Goal: Task Accomplishment & Management: Manage account settings

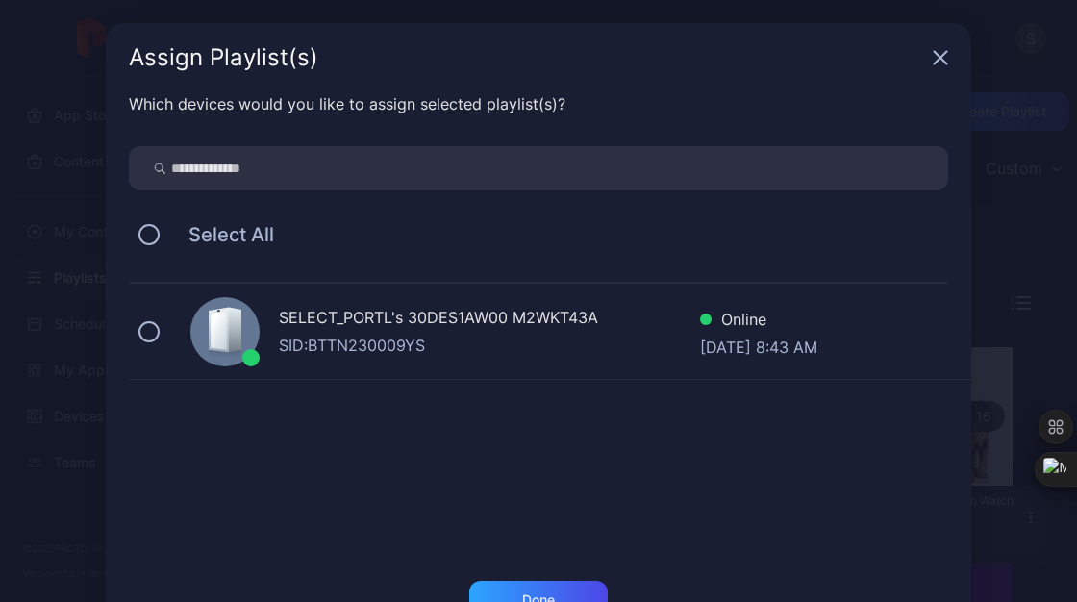
scroll to position [63, 0]
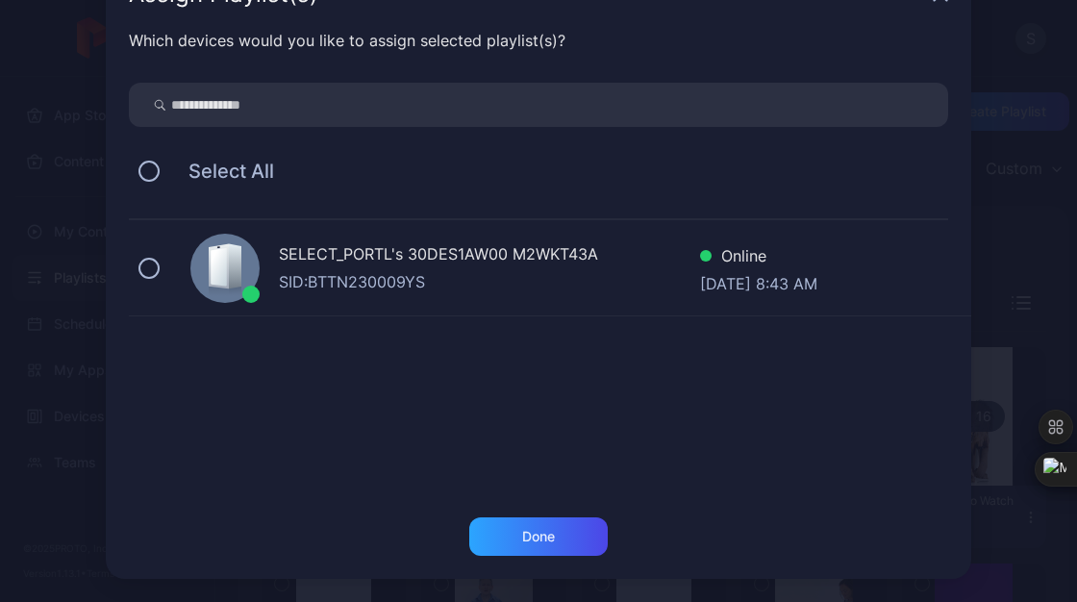
click at [465, 291] on div "SID: BTTN230009YS" at bounding box center [489, 281] width 421 height 23
click at [497, 514] on div "Which devices would you like to assign selected playlist(s)? Select All SELECT_…" at bounding box center [538, 273] width 865 height 488
click at [510, 527] on div "Done" at bounding box center [538, 536] width 138 height 38
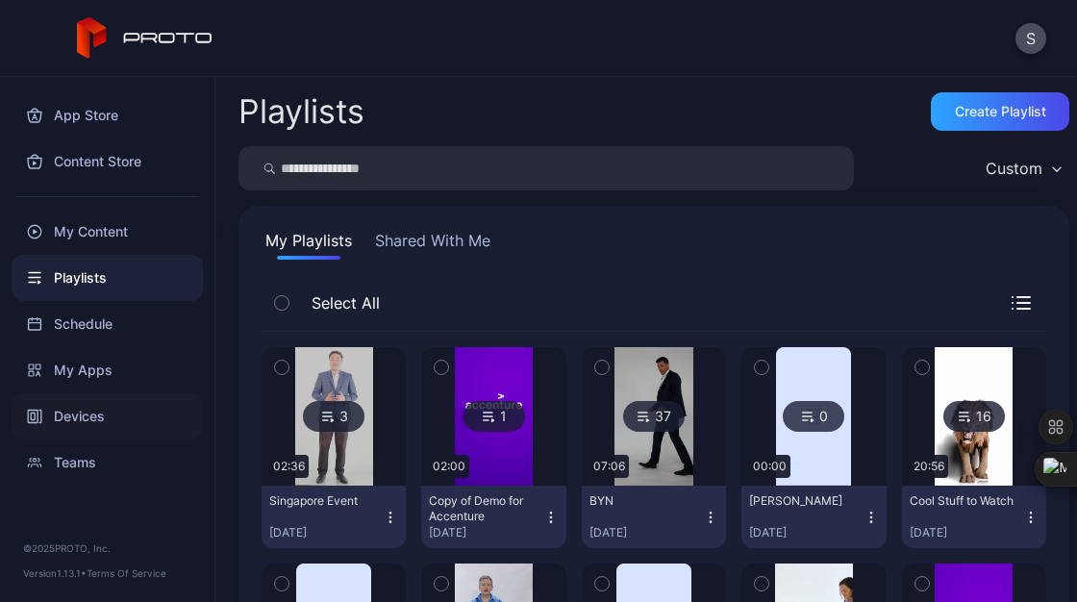
click at [92, 407] on div "Devices" at bounding box center [107, 416] width 191 height 46
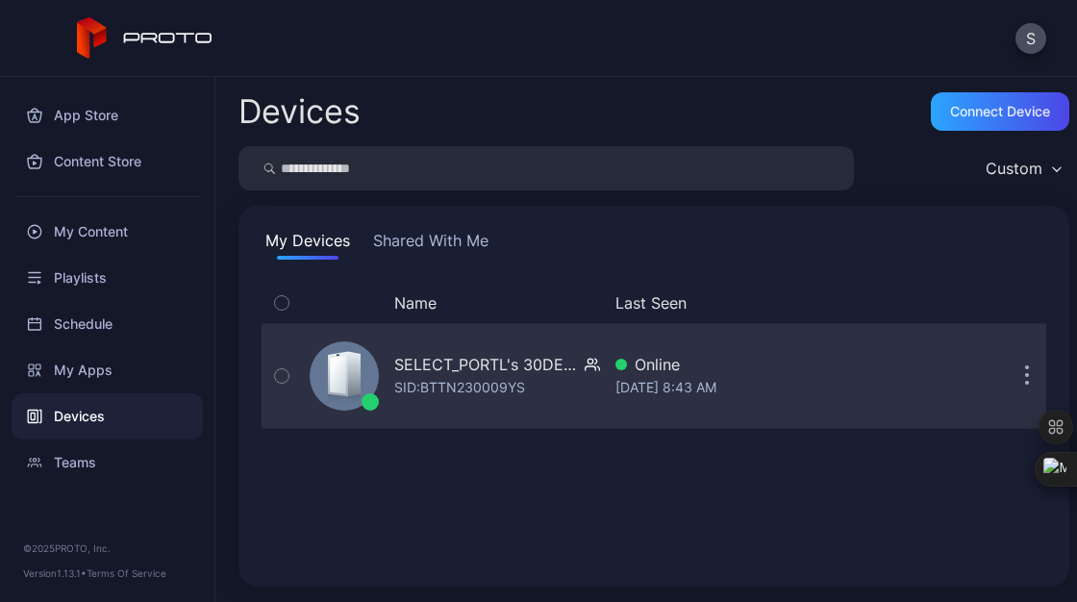
click at [413, 348] on div "SELECT_PORTL's 30DES1AW00 M2WKT43A SID: BTTN230009YS" at bounding box center [451, 376] width 298 height 96
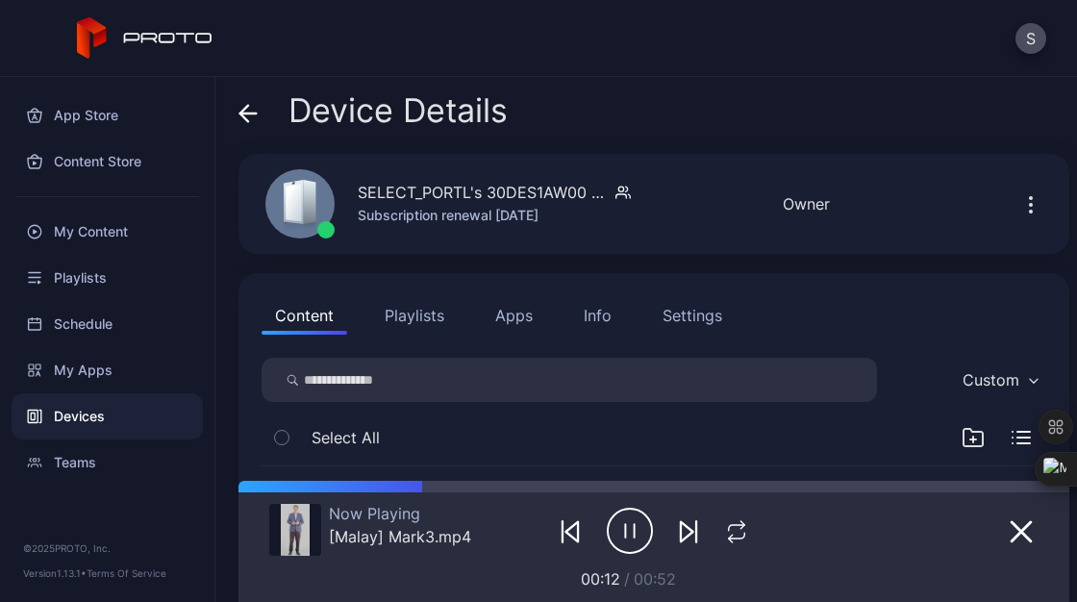
click at [410, 319] on button "Playlists" at bounding box center [414, 315] width 87 height 38
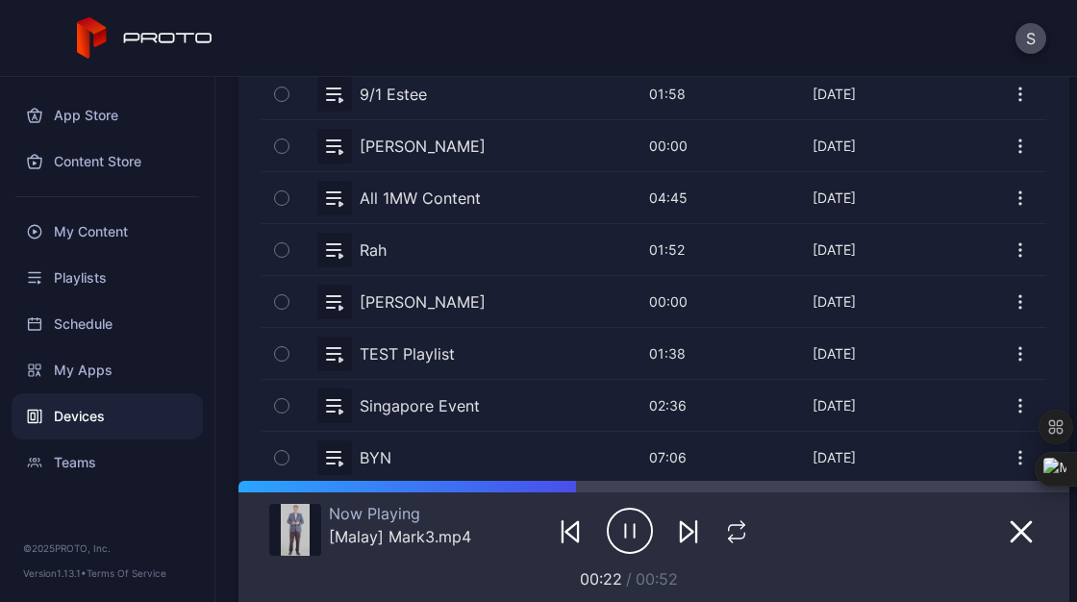
scroll to position [977, 0]
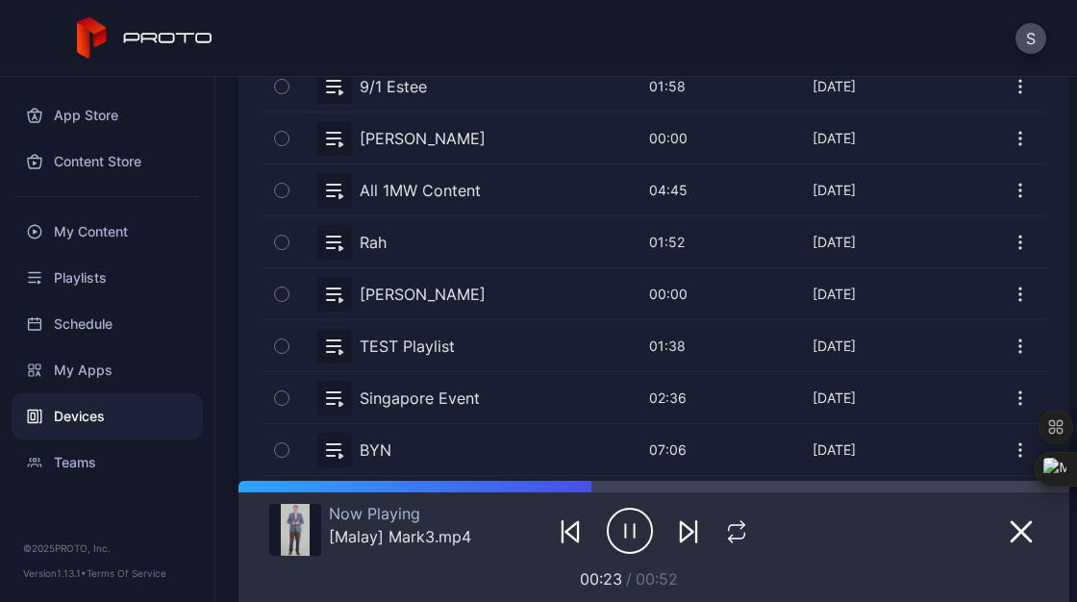
click at [452, 391] on button "button" at bounding box center [654, 397] width 785 height 51
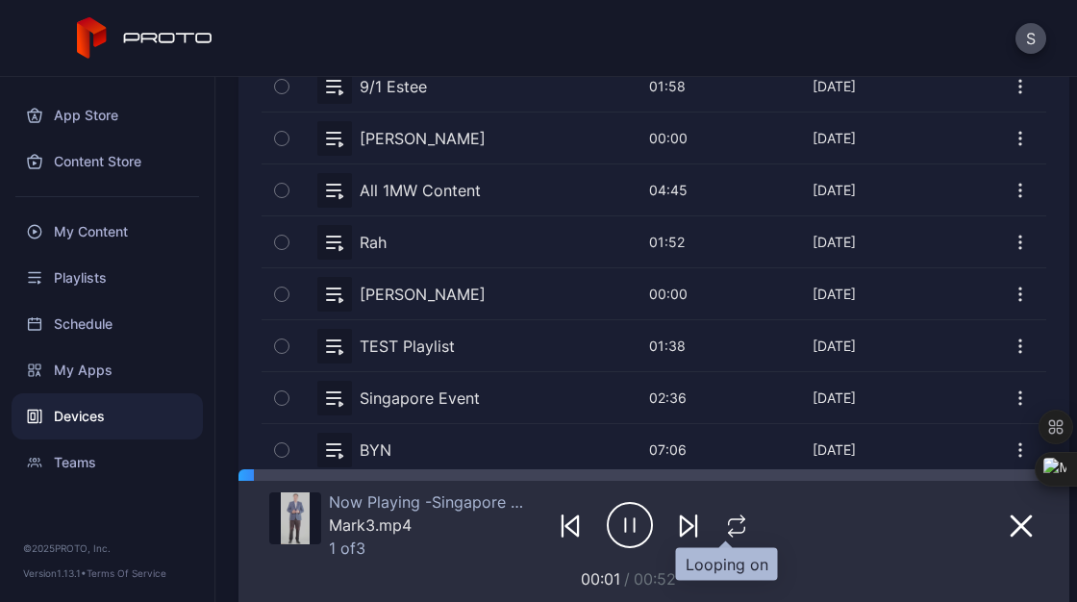
click at [738, 527] on icon "button" at bounding box center [736, 525] width 25 height 23
click at [88, 217] on div "My Content" at bounding box center [107, 232] width 191 height 46
